Goal: Information Seeking & Learning: Learn about a topic

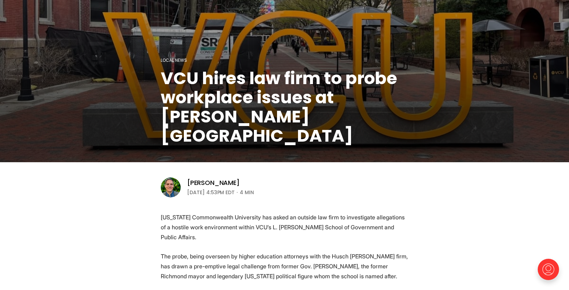
click at [370, 141] on h1 "VCU hires law firm to probe workplace issues at [PERSON_NAME][GEOGRAPHIC_DATA]" at bounding box center [284, 107] width 247 height 77
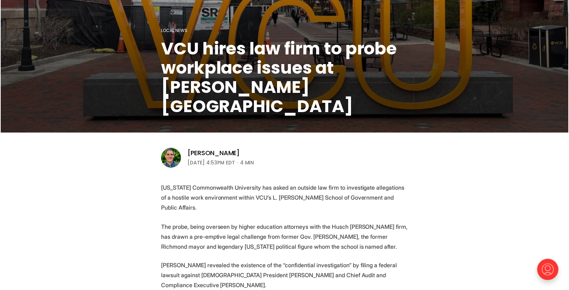
scroll to position [213, 0]
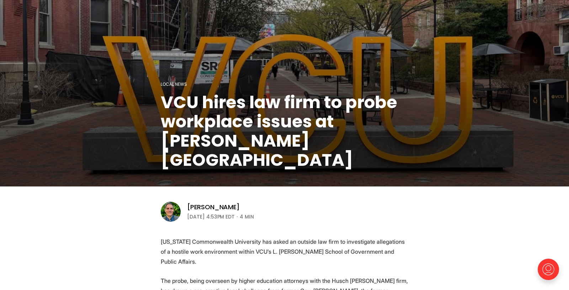
scroll to position [0, 0]
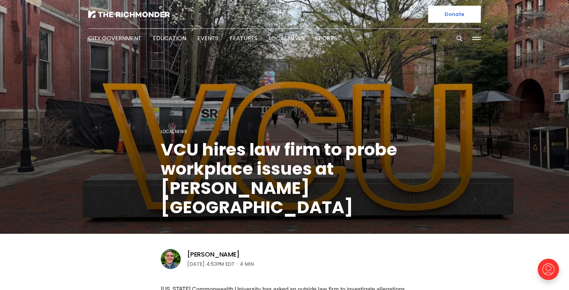
click at [113, 156] on figcaption "Local News VCU hires law firm to probe workplace issues at [PERSON_NAME][GEOGRA…" at bounding box center [284, 117] width 569 height 232
click at [313, 118] on figcaption "Local News VCU hires law firm to probe workplace issues at [PERSON_NAME][GEOGRA…" at bounding box center [284, 117] width 569 height 232
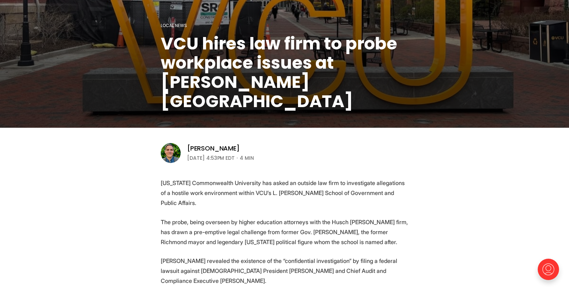
scroll to position [142, 0]
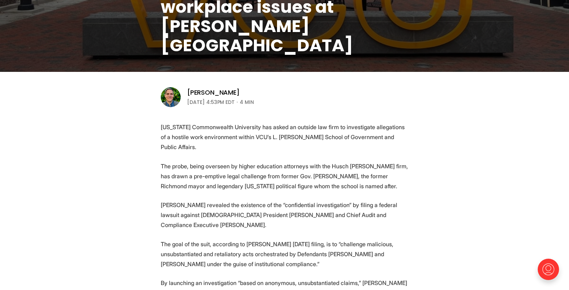
scroll to position [178, 0]
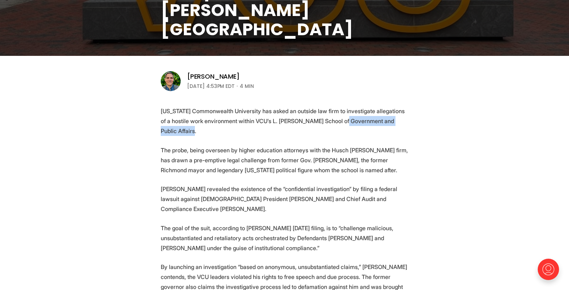
click at [356, 127] on p "[US_STATE] Commonwealth University has asked an outside law firm to investigate…" at bounding box center [284, 121] width 247 height 30
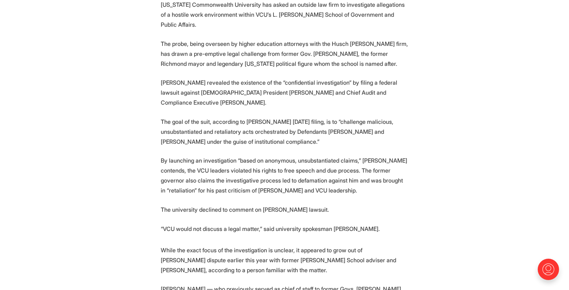
scroll to position [284, 0]
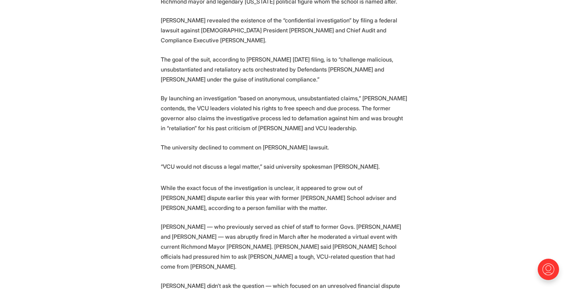
scroll to position [355, 0]
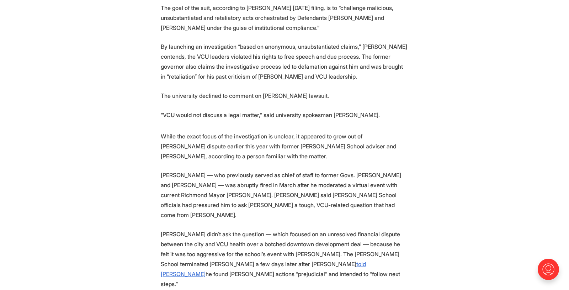
scroll to position [498, 0]
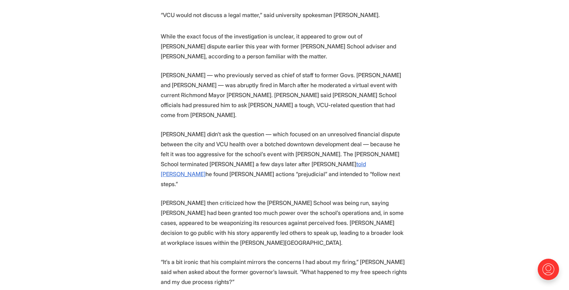
click at [434, 205] on section "[US_STATE] Commonwealth University has asked an outside law firm to investigate…" at bounding box center [284, 286] width 569 height 1001
click at [434, 206] on section "[US_STATE] Commonwealth University has asked an outside law firm to investigate…" at bounding box center [284, 286] width 569 height 1001
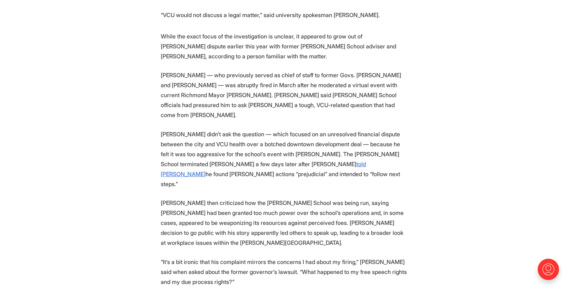
click at [434, 206] on section "[US_STATE] Commonwealth University has asked an outside law firm to investigate…" at bounding box center [284, 286] width 569 height 1001
click at [433, 207] on section "[US_STATE] Commonwealth University has asked an outside law firm to investigate…" at bounding box center [284, 286] width 569 height 1001
click at [438, 223] on section "[US_STATE] Commonwealth University has asked an outside law firm to investigate…" at bounding box center [284, 286] width 569 height 1001
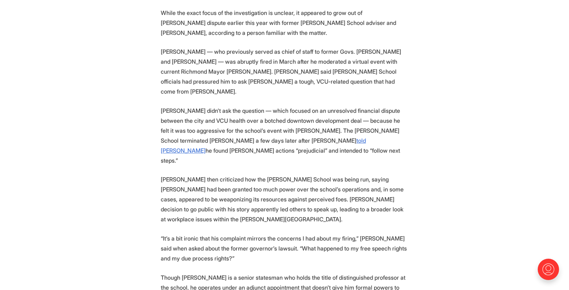
scroll to position [533, 0]
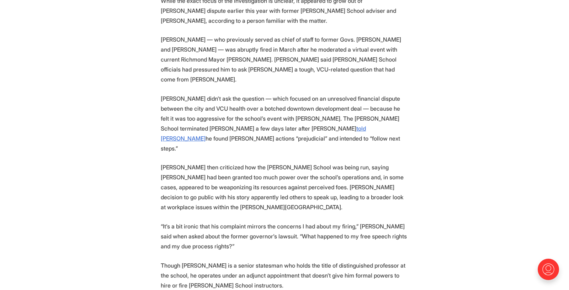
click at [439, 199] on section "[US_STATE] Commonwealth University has asked an outside law firm to investigate…" at bounding box center [284, 251] width 569 height 1001
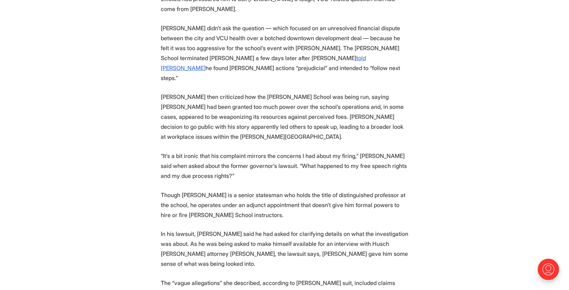
scroll to position [604, 0]
click at [421, 160] on section "[US_STATE] Commonwealth University has asked an outside law firm to investigate…" at bounding box center [284, 179] width 569 height 1001
click at [431, 155] on section "[US_STATE] Commonwealth University has asked an outside law firm to investigate…" at bounding box center [284, 179] width 569 height 1001
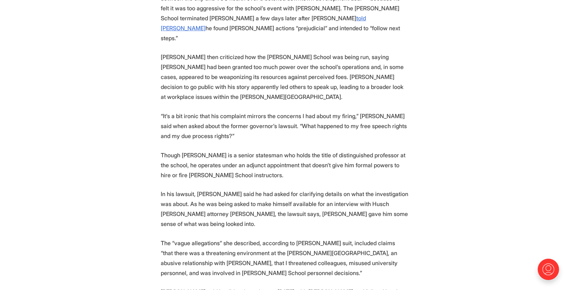
scroll to position [675, 0]
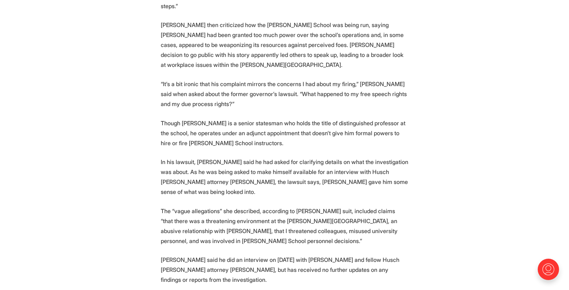
click at [431, 155] on section "[US_STATE] Commonwealth University has asked an outside law firm to investigate…" at bounding box center [284, 108] width 569 height 1001
click at [429, 157] on section "[US_STATE] Commonwealth University has asked an outside law firm to investigate…" at bounding box center [284, 108] width 569 height 1001
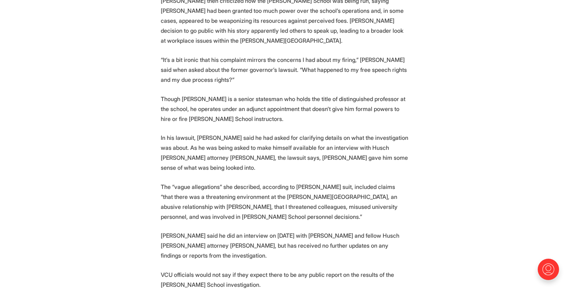
scroll to position [711, 0]
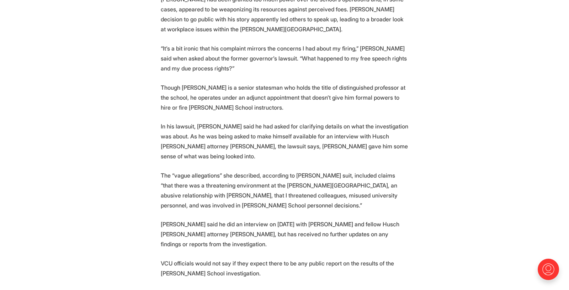
click at [429, 157] on section "[US_STATE] Commonwealth University has asked an outside law firm to investigate…" at bounding box center [284, 73] width 569 height 1001
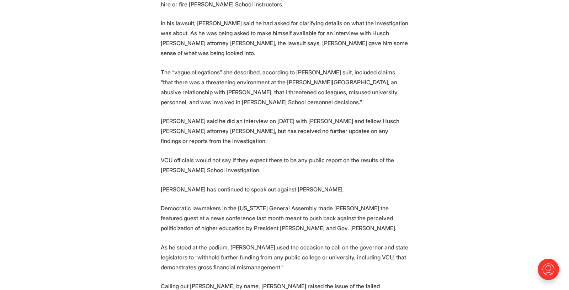
scroll to position [817, 0]
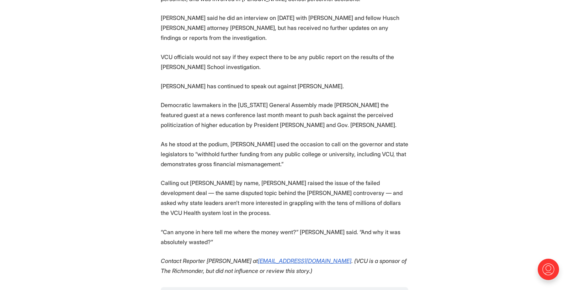
scroll to position [924, 0]
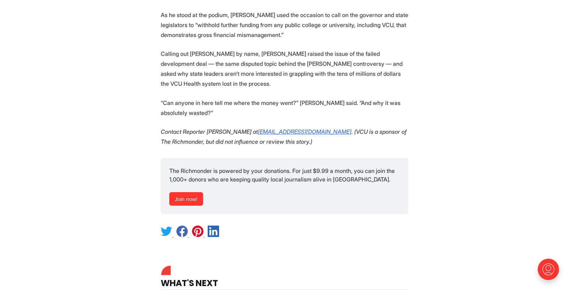
scroll to position [1066, 0]
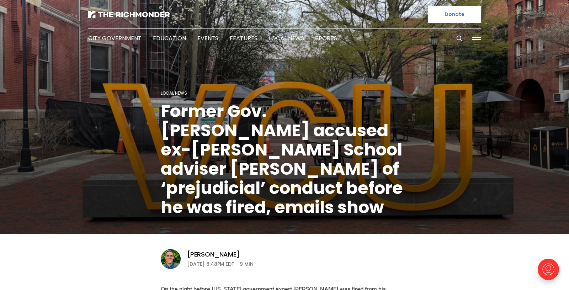
click at [449, 144] on figcaption "Local News Former Gov. Doug Wilder accused ex-Wilder School adviser Bill Leight…" at bounding box center [284, 117] width 569 height 232
click at [448, 155] on figcaption "Local News Former Gov. Doug Wilder accused ex-Wilder School adviser Bill Leight…" at bounding box center [284, 117] width 569 height 232
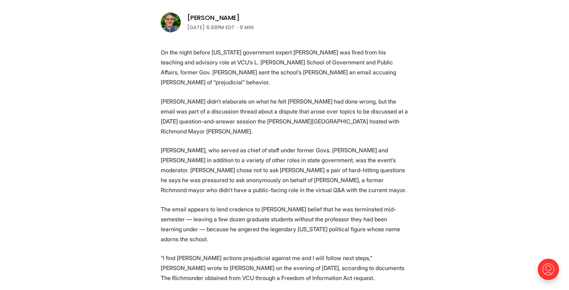
scroll to position [249, 0]
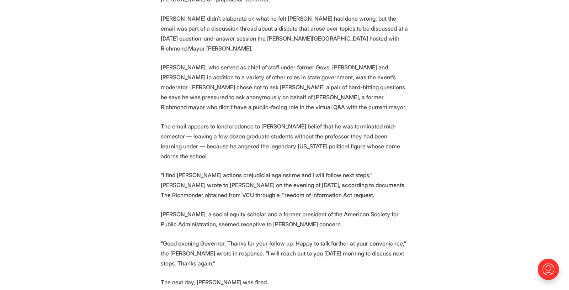
scroll to position [320, 0]
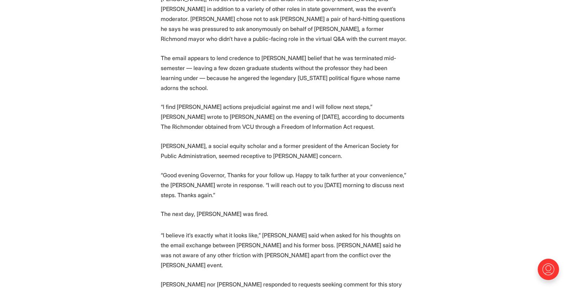
scroll to position [391, 0]
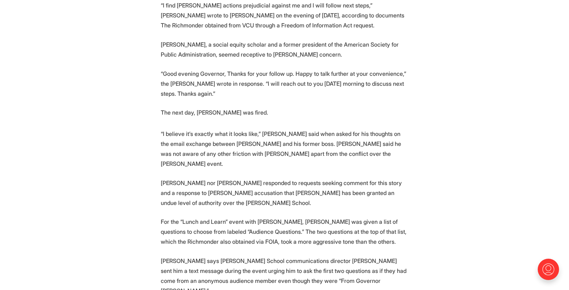
scroll to position [498, 0]
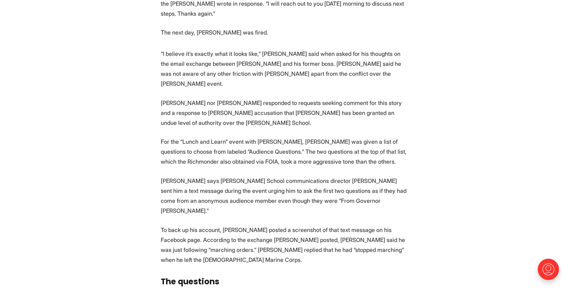
drag, startPoint x: 441, startPoint y: 160, endPoint x: 442, endPoint y: 166, distance: 6.4
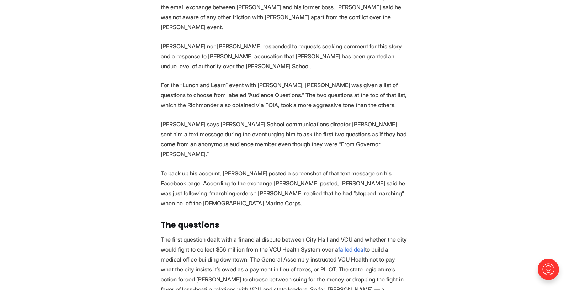
scroll to position [640, 0]
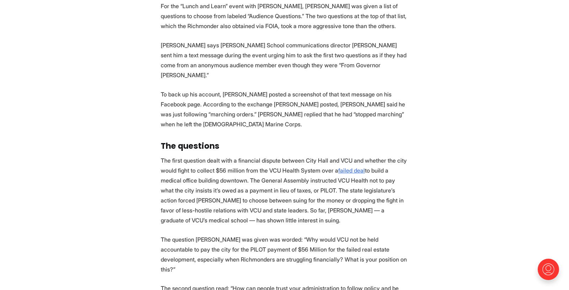
scroll to position [746, 0]
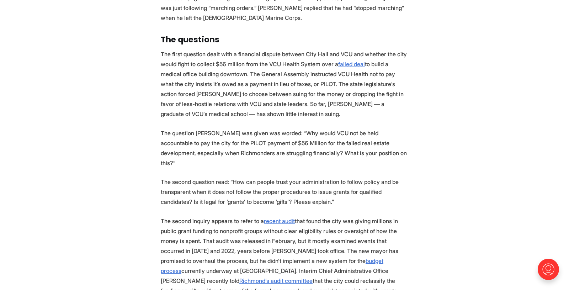
scroll to position [817, 0]
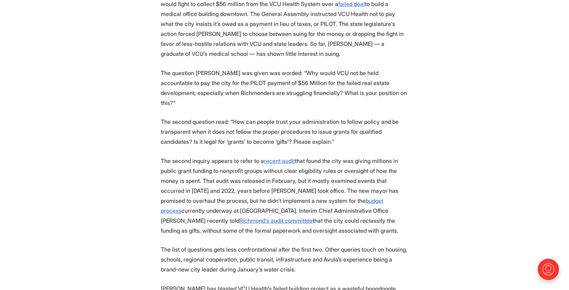
scroll to position [888, 0]
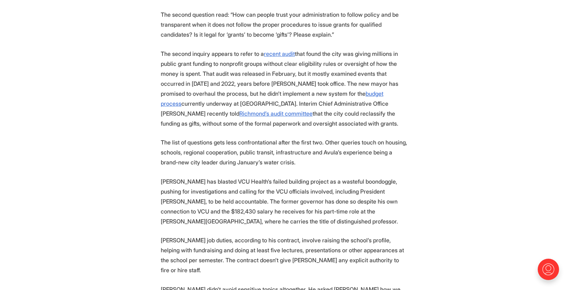
scroll to position [995, 0]
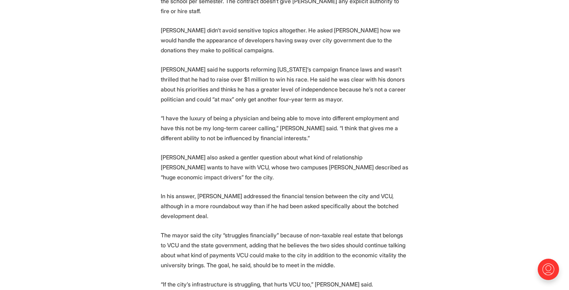
scroll to position [1244, 0]
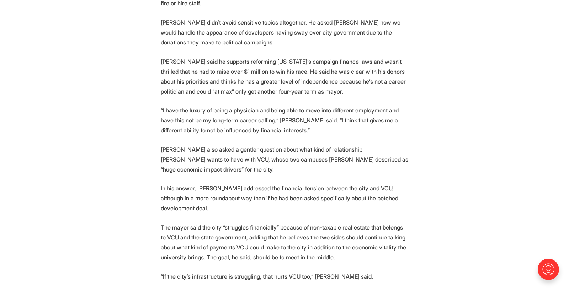
click at [151, 150] on section "On the night before Virginia government expert Bill Leighty was fired from his …" at bounding box center [284, 154] width 569 height 2228
click at [486, 113] on section "On the night before Virginia government expert Bill Leighty was fired from his …" at bounding box center [284, 154] width 569 height 2228
click at [447, 150] on section "On the night before Virginia government expert Bill Leighty was fired from his …" at bounding box center [284, 154] width 569 height 2228
click at [445, 149] on section "On the night before Virginia government expert Bill Leighty was fired from his …" at bounding box center [284, 154] width 569 height 2228
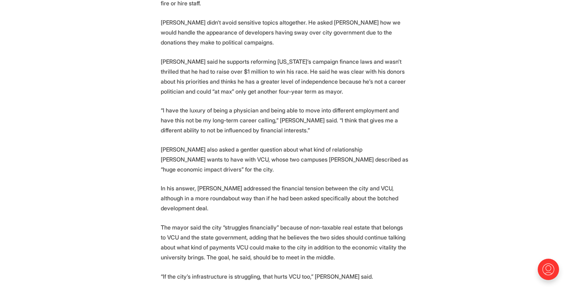
click at [438, 140] on section "On the night before Virginia government expert Bill Leighty was fired from his …" at bounding box center [284, 154] width 569 height 2228
click at [428, 141] on section "On the night before Virginia government expert Bill Leighty was fired from his …" at bounding box center [284, 154] width 569 height 2228
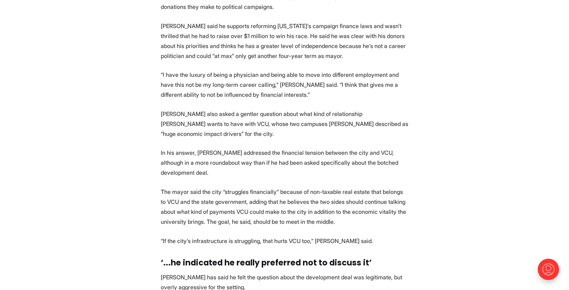
click at [428, 144] on section "On the night before Virginia government expert Bill Leighty was fired from his …" at bounding box center [284, 118] width 569 height 2228
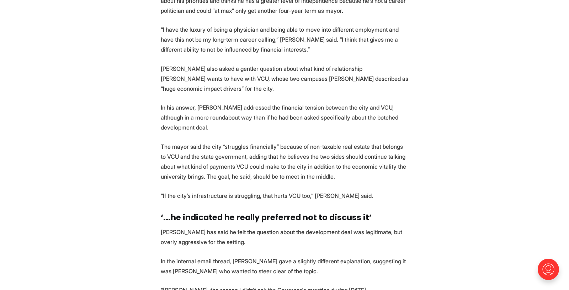
scroll to position [1386, 0]
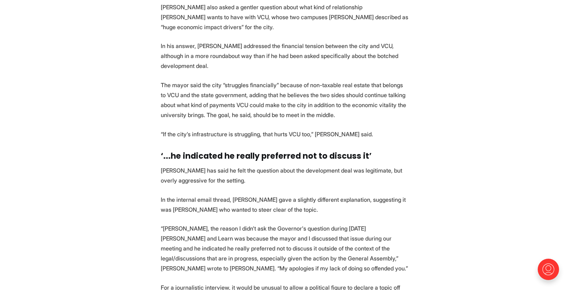
click at [428, 144] on section "On the night before Virginia government expert Bill Leighty was fired from his …" at bounding box center [284, 12] width 569 height 2228
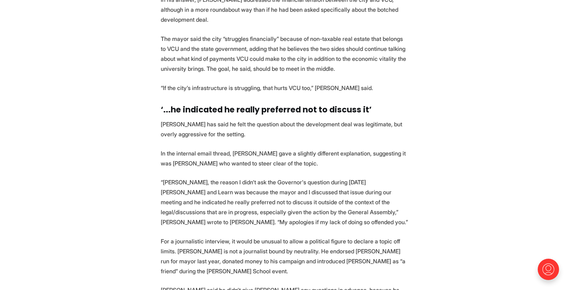
scroll to position [1457, 0]
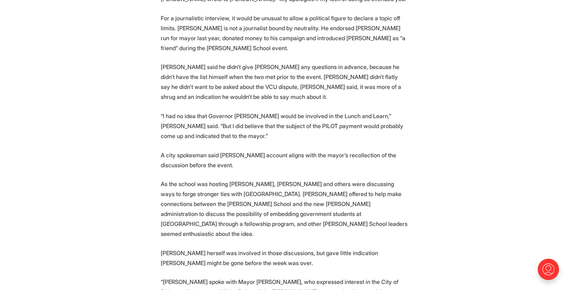
scroll to position [1670, 0]
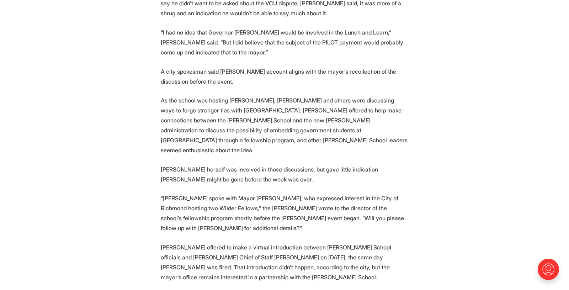
scroll to position [1777, 0]
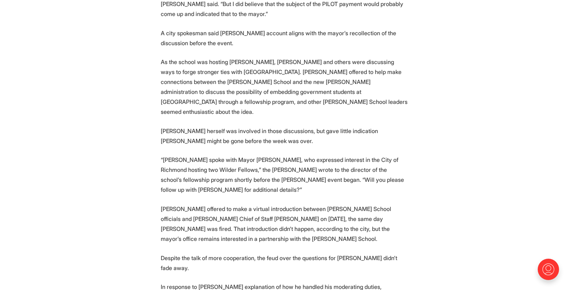
click at [391, 155] on p "“Bill Leighty spoke with Mayor Avula, who expressed interest in the City of Ric…" at bounding box center [284, 175] width 247 height 40
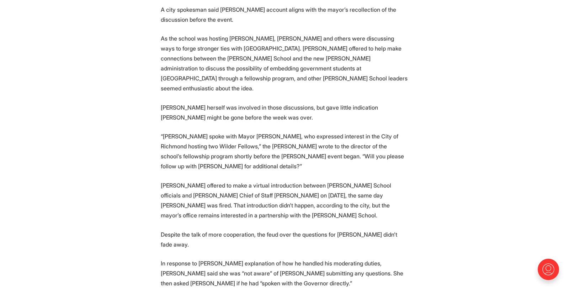
scroll to position [1812, 0]
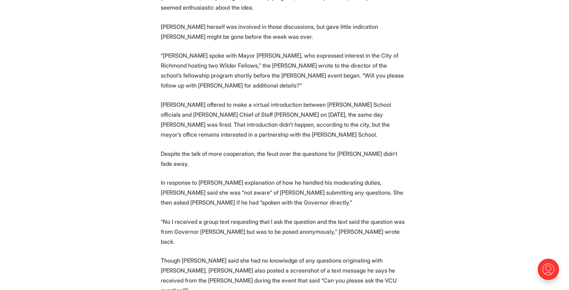
scroll to position [1883, 0]
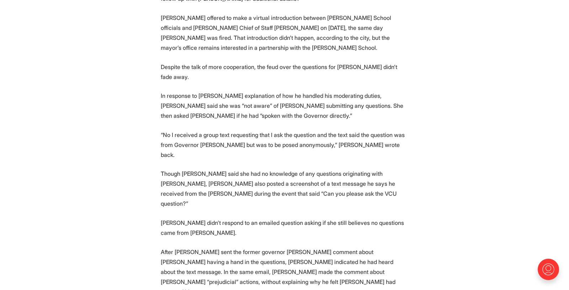
scroll to position [1990, 0]
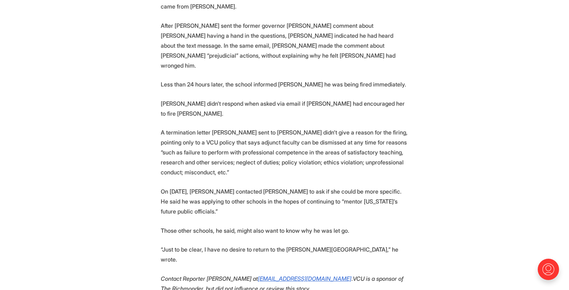
scroll to position [2203, 0]
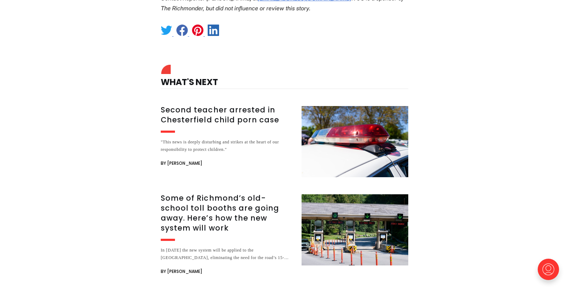
scroll to position [2488, 0]
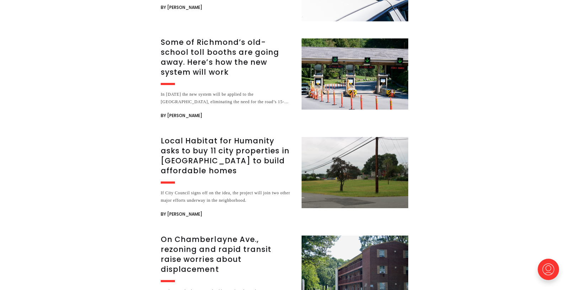
scroll to position [2630, 0]
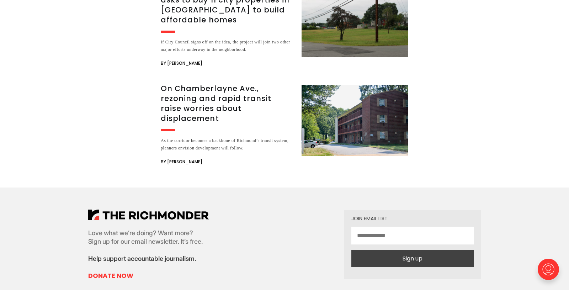
scroll to position [2807, 0]
